Goal: Information Seeking & Learning: Learn about a topic

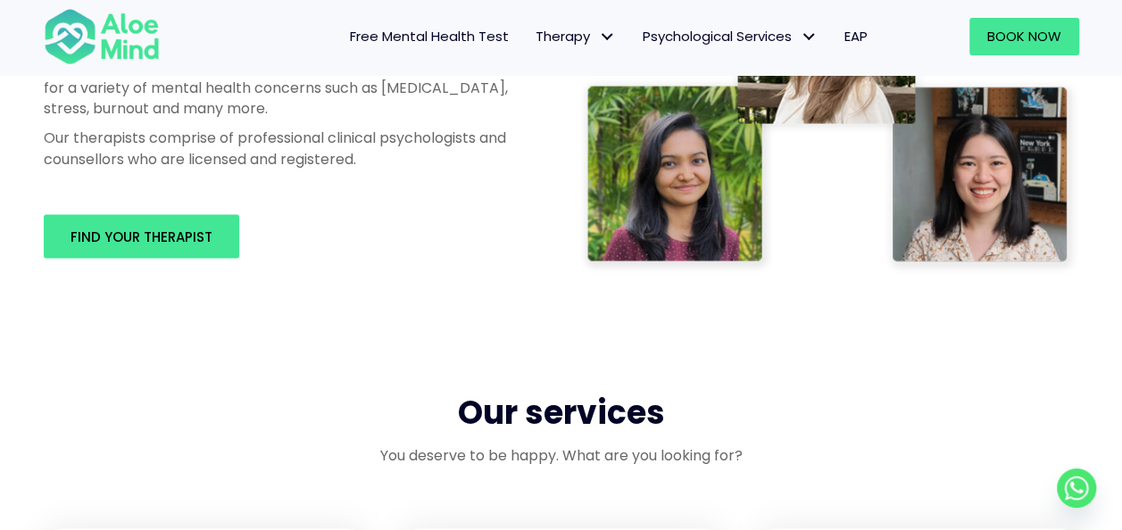
scroll to position [1160, 0]
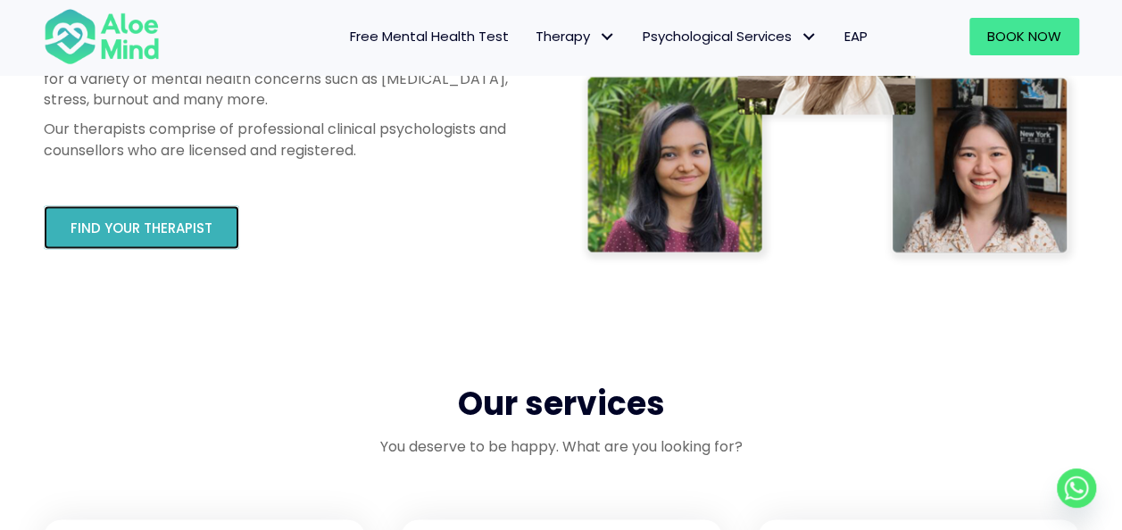
click at [184, 227] on span "Find your therapist" at bounding box center [142, 228] width 142 height 19
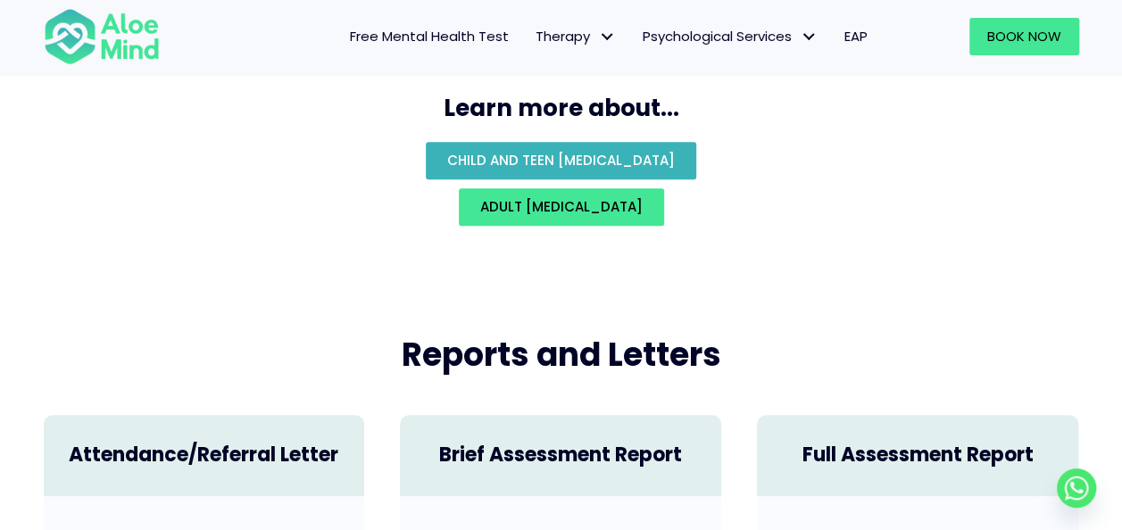
scroll to position [4058, 0]
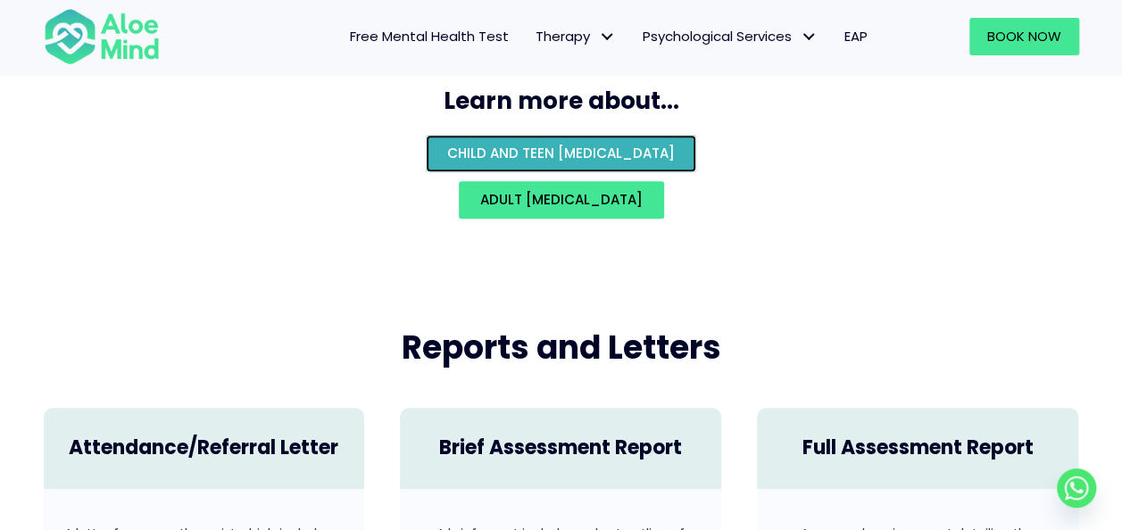
click at [553, 144] on span "Child and teen psychological assessment" at bounding box center [561, 153] width 228 height 19
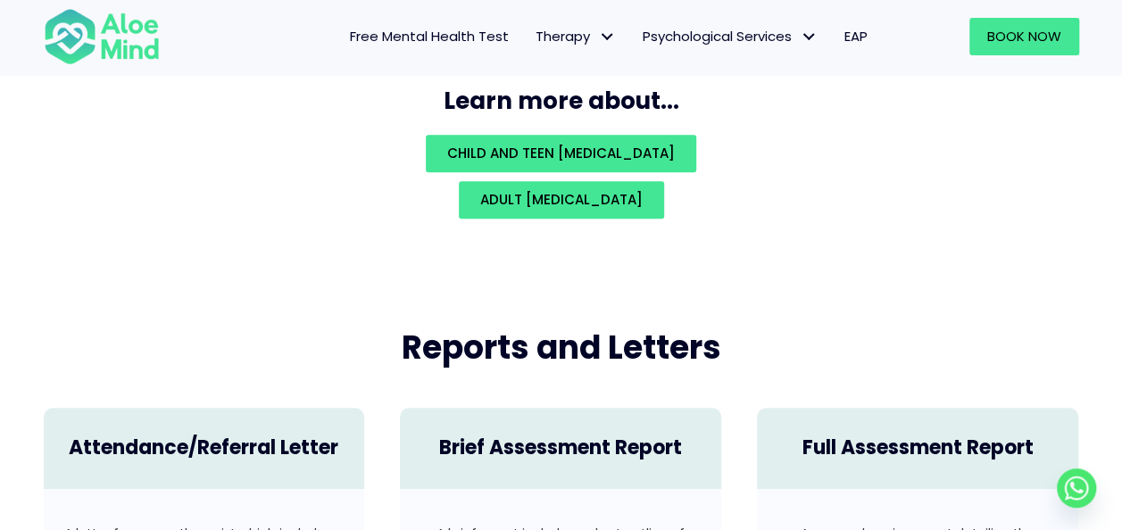
click at [1066, 181] on div "Adult psychological assessment" at bounding box center [561, 199] width 1071 height 37
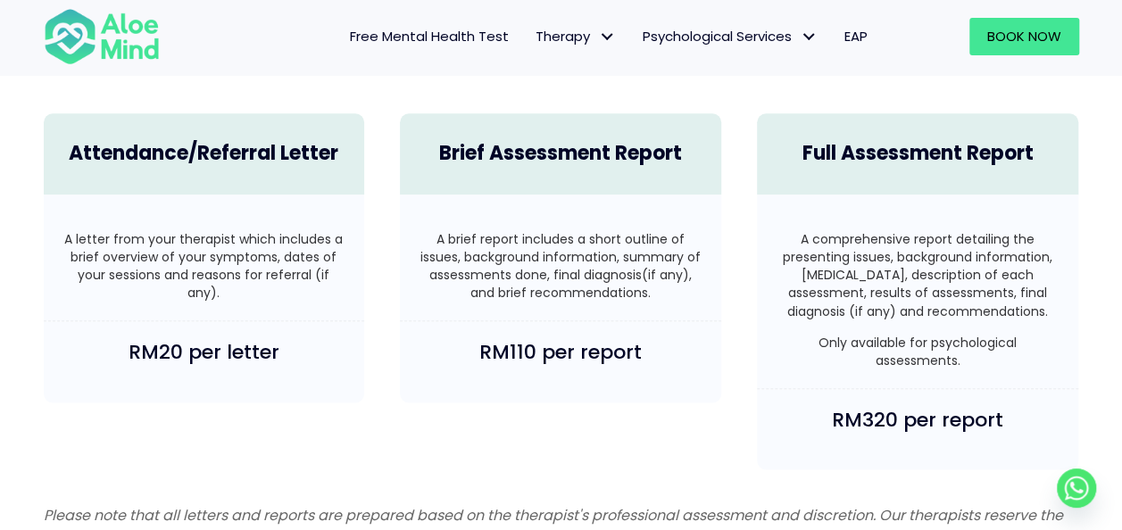
scroll to position [4326, 0]
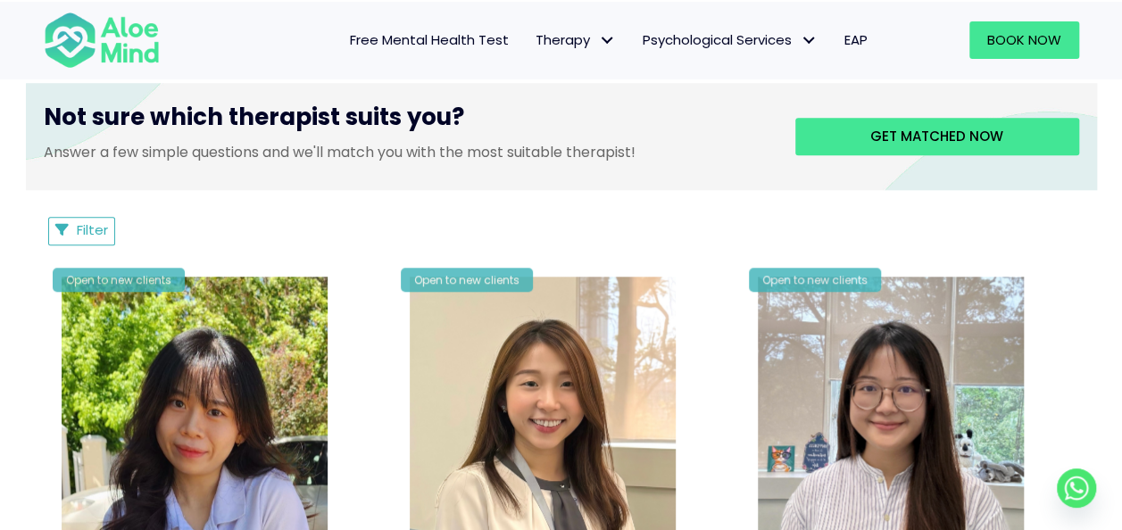
scroll to position [714, 0]
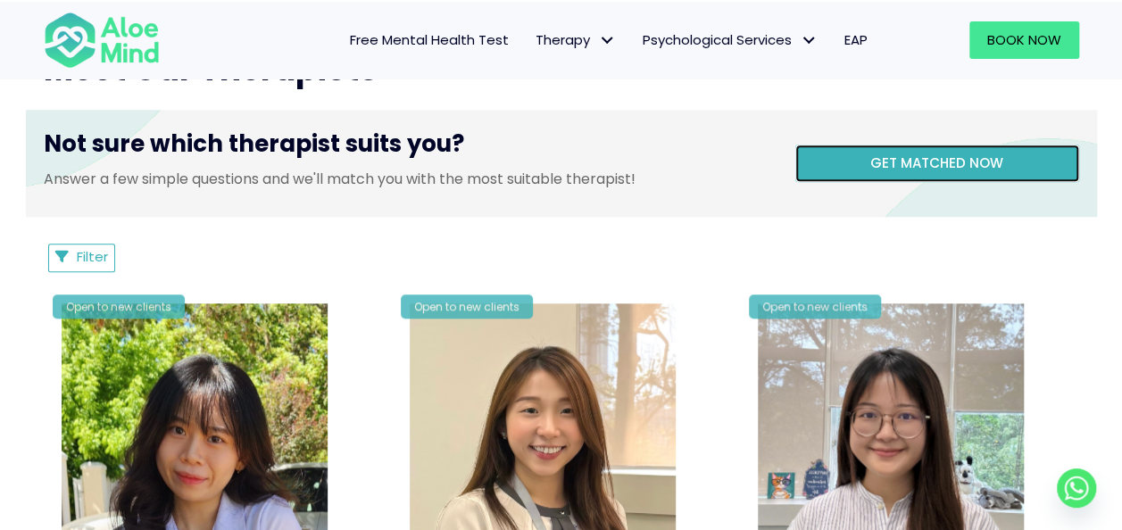
click at [877, 157] on span "Get matched now" at bounding box center [936, 163] width 133 height 19
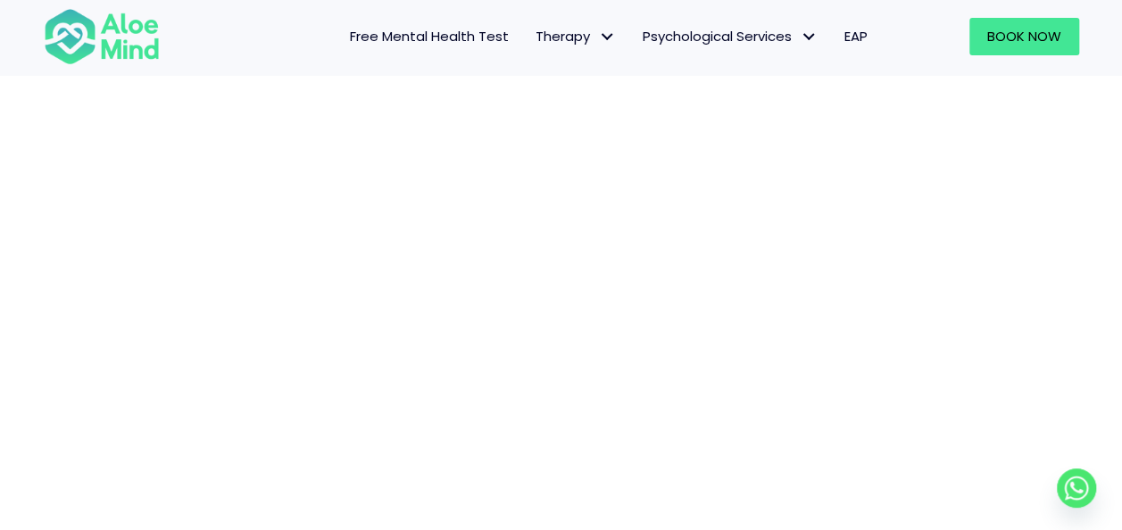
scroll to position [362, 0]
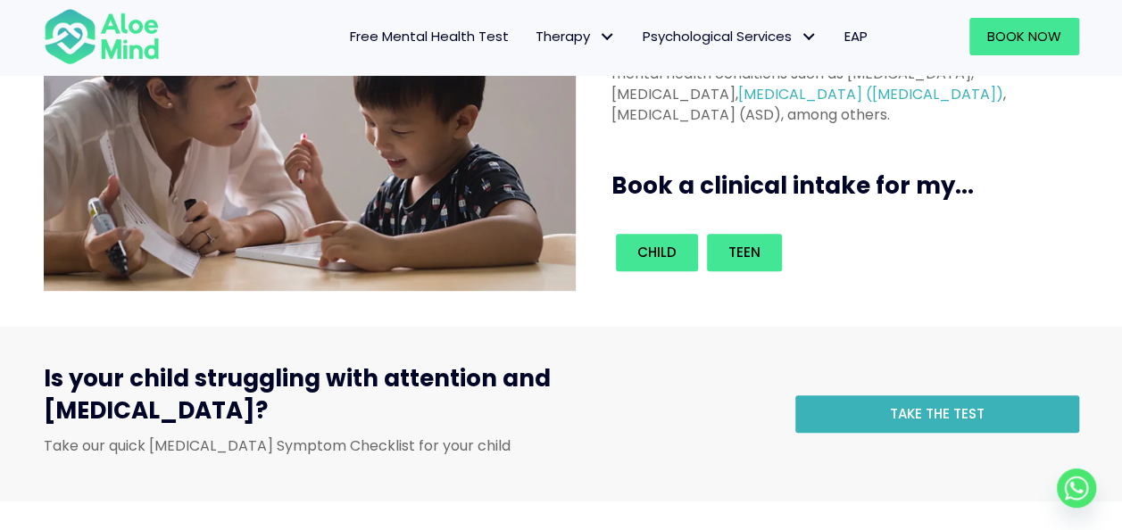
scroll to position [268, 0]
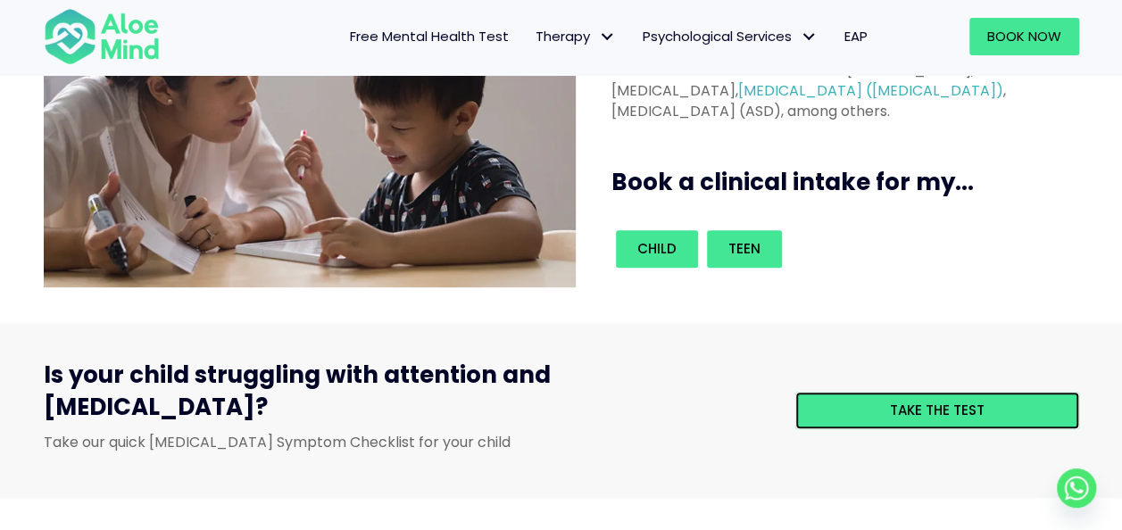
click at [917, 392] on div "Take the test" at bounding box center [937, 410] width 284 height 37
click at [911, 392] on div "Take the test" at bounding box center [937, 410] width 284 height 37
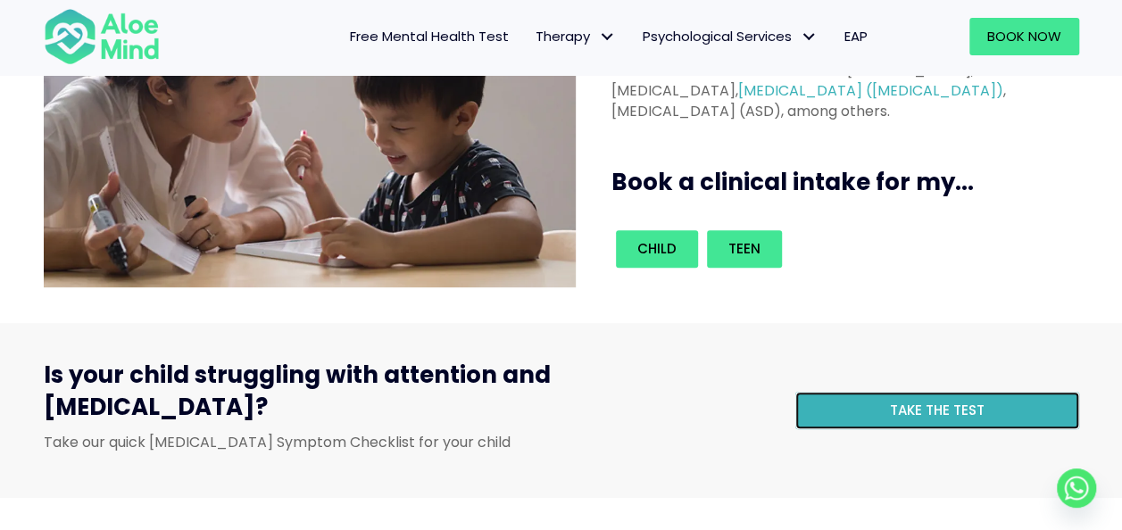
click at [917, 401] on span "Take the test" at bounding box center [937, 410] width 95 height 19
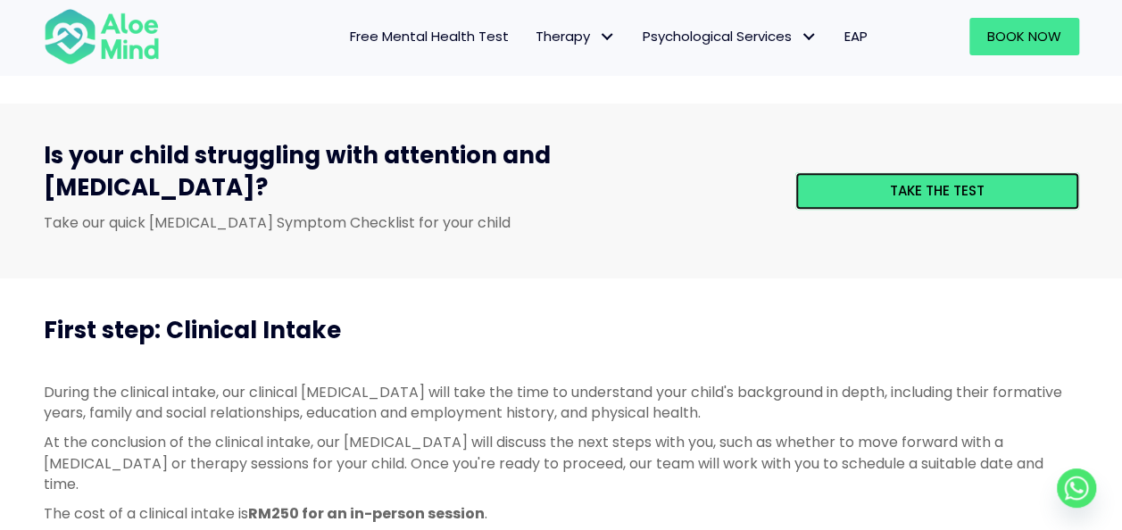
scroll to position [446, 0]
